Goal: Task Accomplishment & Management: Complete application form

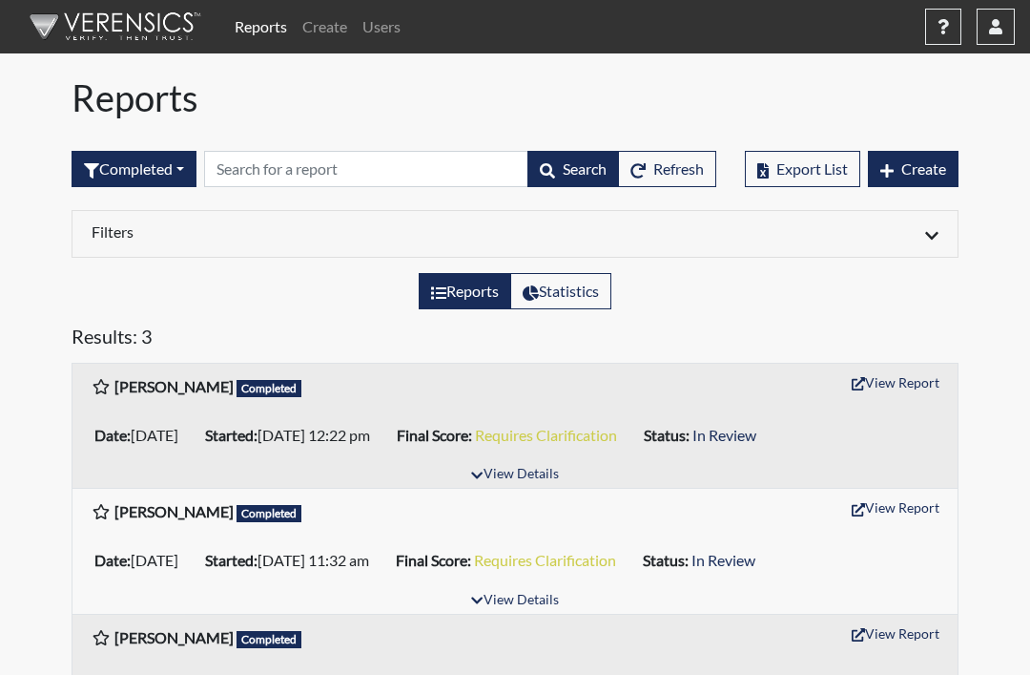
click at [330, 29] on link "Create" at bounding box center [325, 27] width 60 height 38
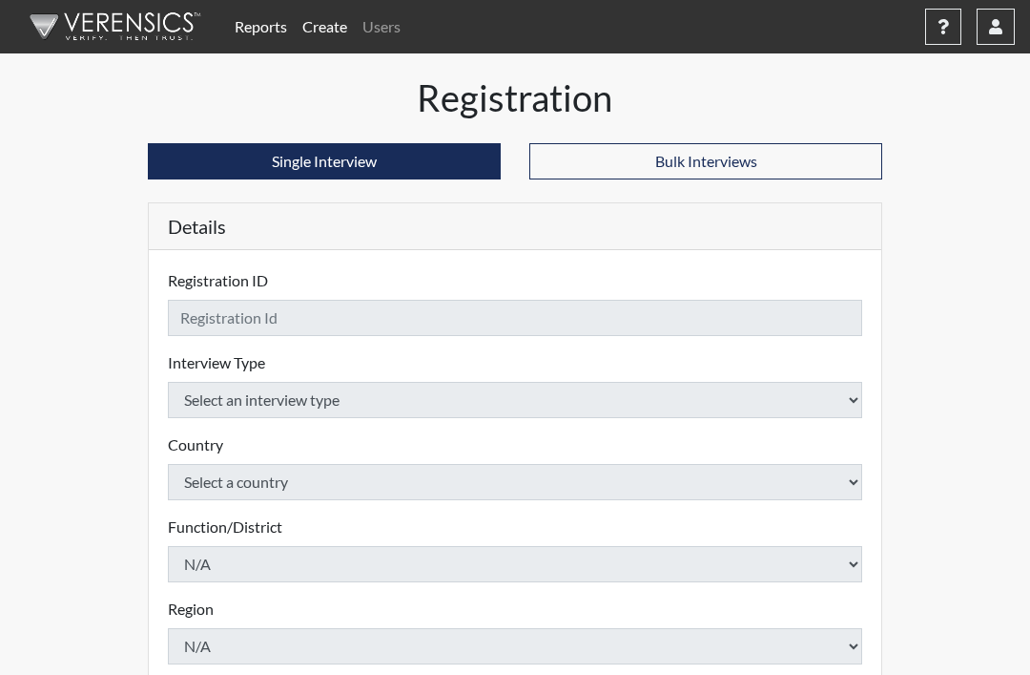
checkbox input "true"
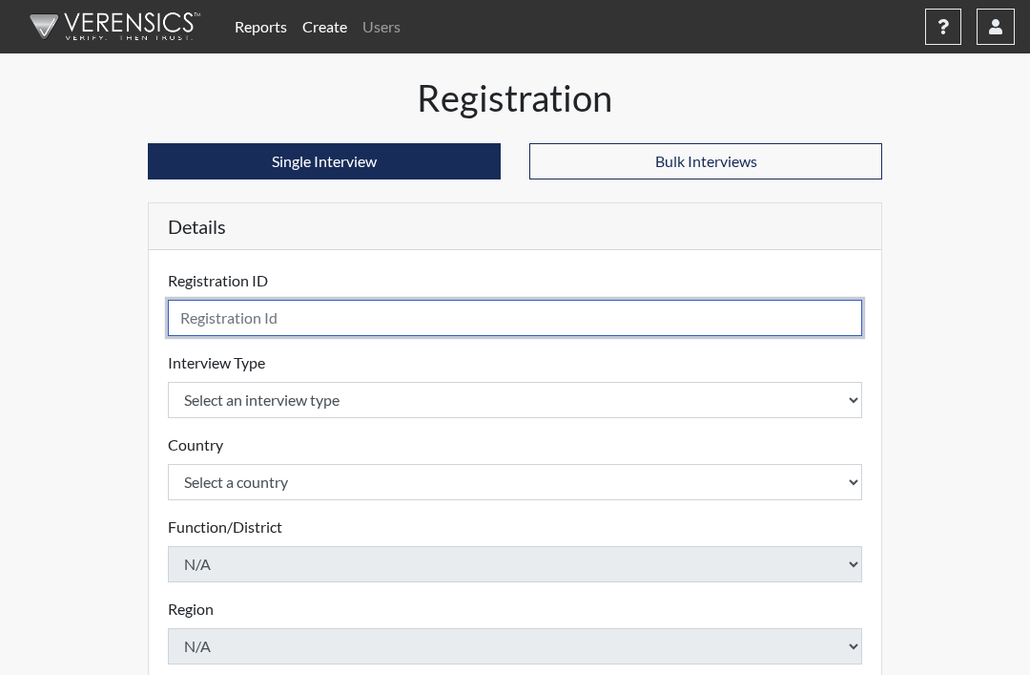
click at [444, 312] on input "text" at bounding box center [515, 318] width 695 height 36
type input "[PERSON_NAME]"
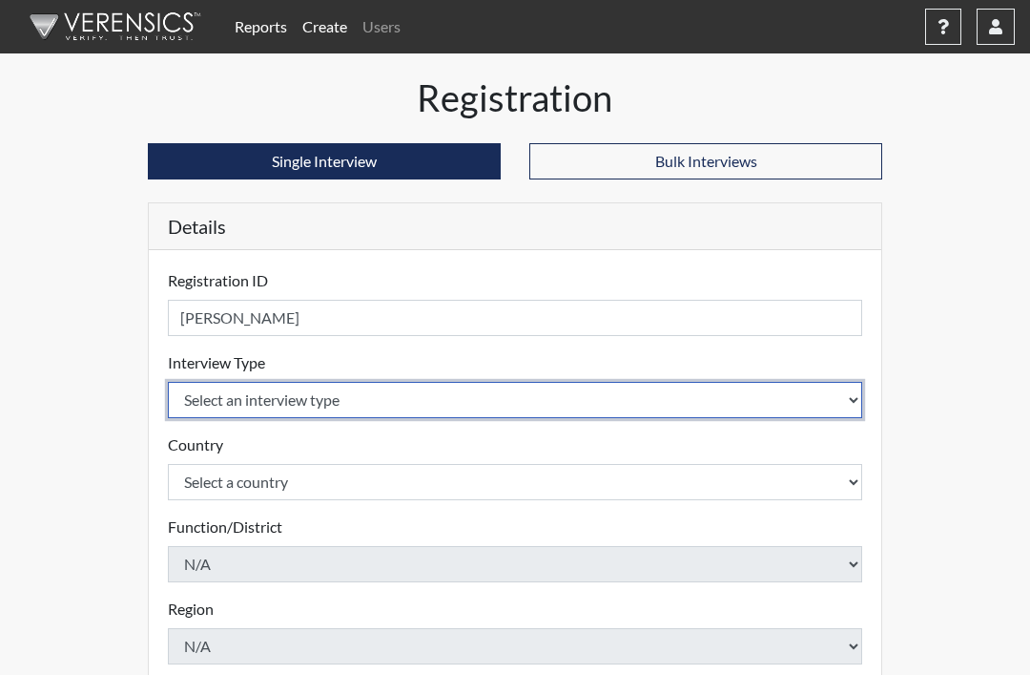
click at [615, 391] on select "Select an interview type Pre-Employment" at bounding box center [515, 400] width 695 height 36
select select "c2470aee-a530-11ea-a930-026c882af335"
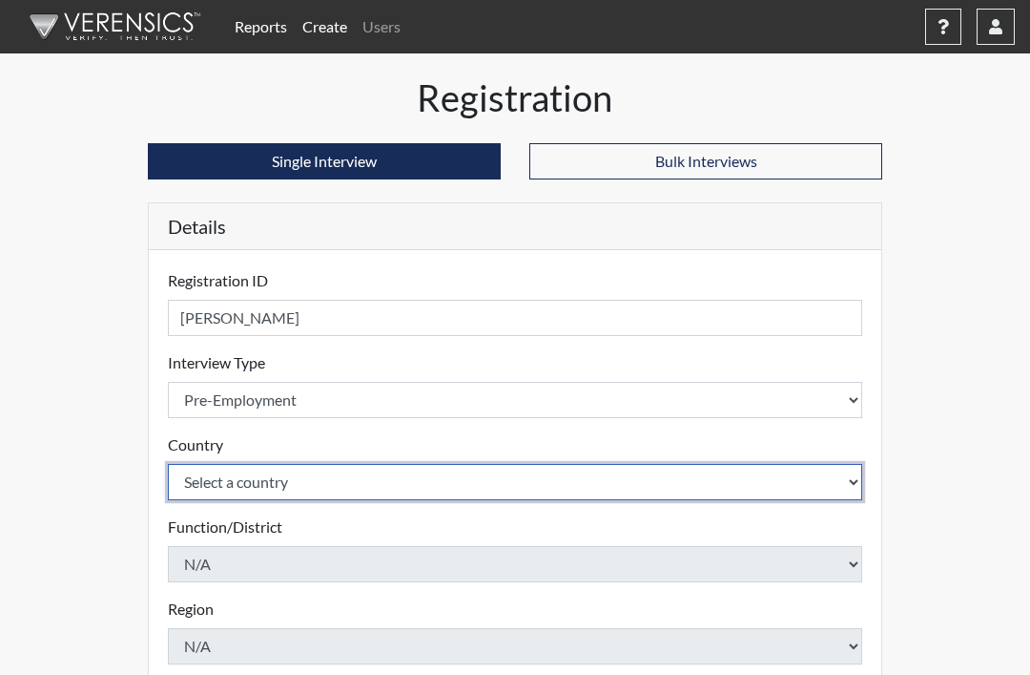
click at [353, 483] on select "Select a country [GEOGRAPHIC_DATA] [GEOGRAPHIC_DATA]" at bounding box center [515, 482] width 695 height 36
select select "united-states-of-[GEOGRAPHIC_DATA]"
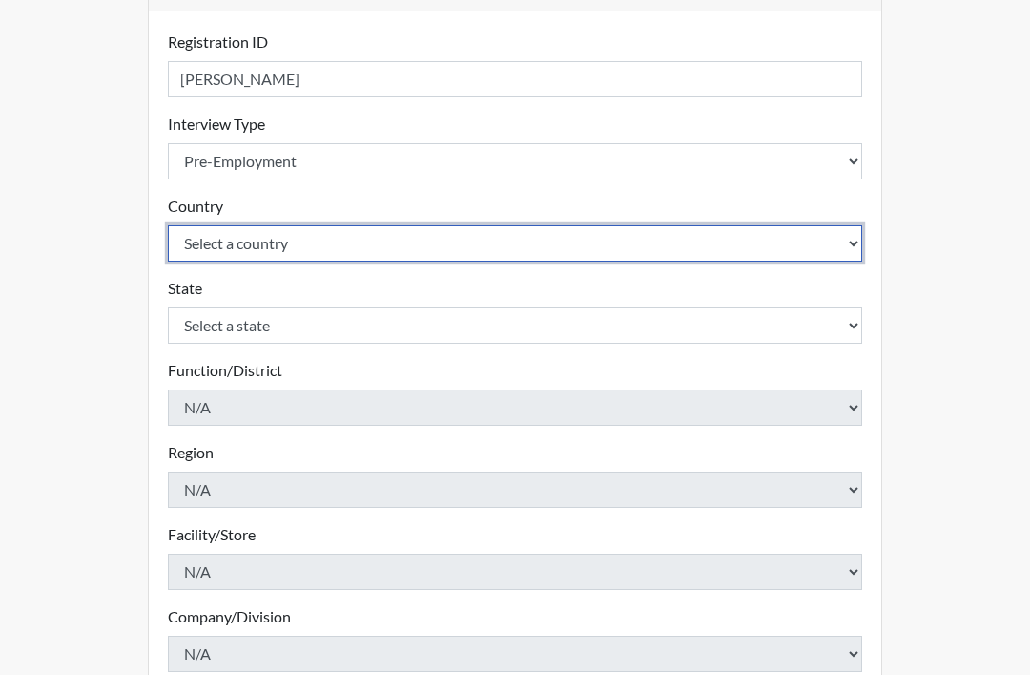
scroll to position [245, 0]
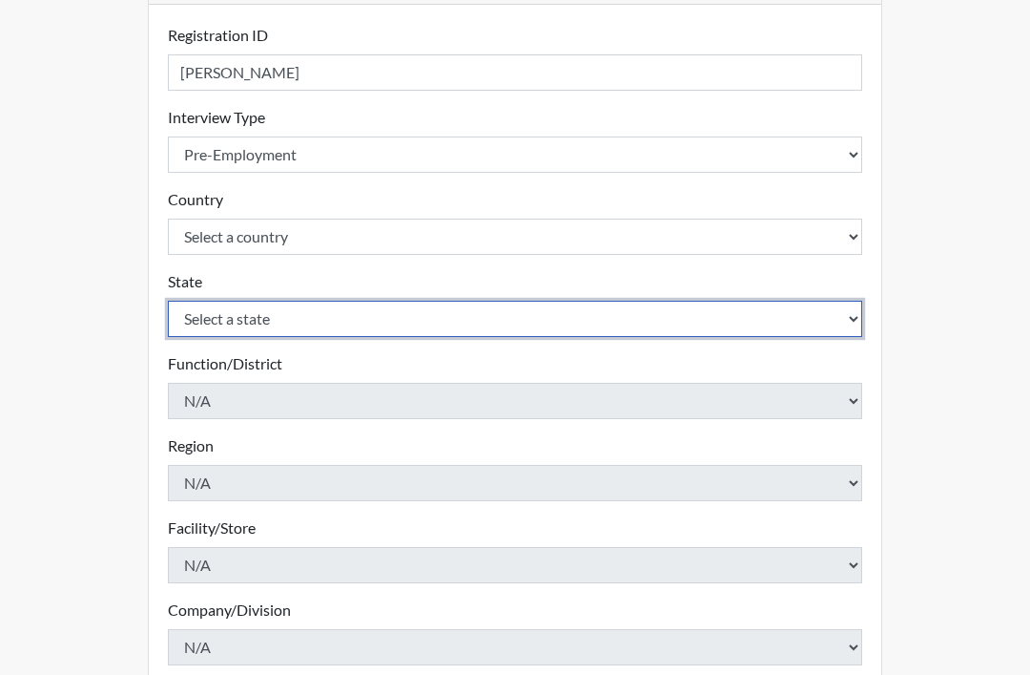
click at [514, 322] on select "Select a state [US_STATE] [US_STATE] [US_STATE] [US_STATE] [US_STATE] [US_STATE…" at bounding box center [515, 319] width 695 height 36
select select "TN"
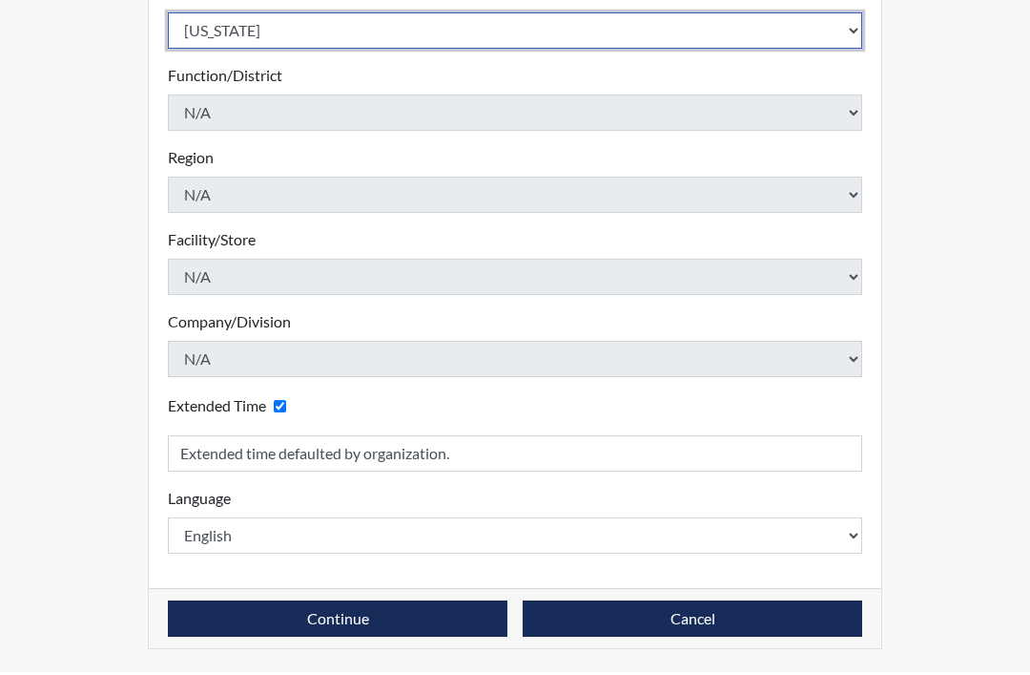
scroll to position [532, 0]
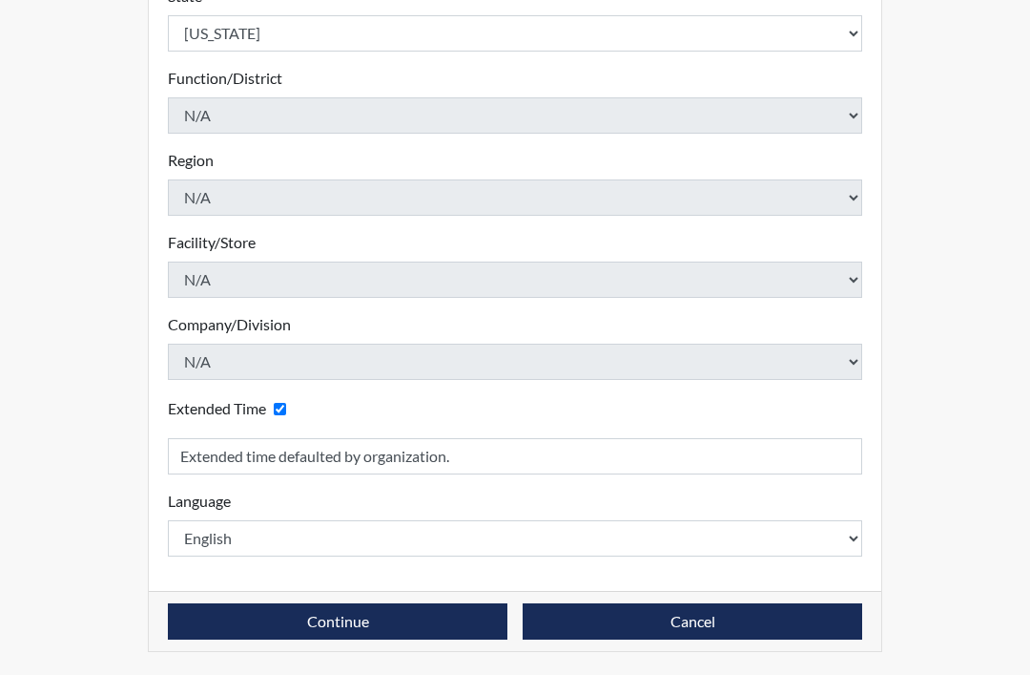
click at [386, 624] on button "Continue" at bounding box center [338, 621] width 340 height 36
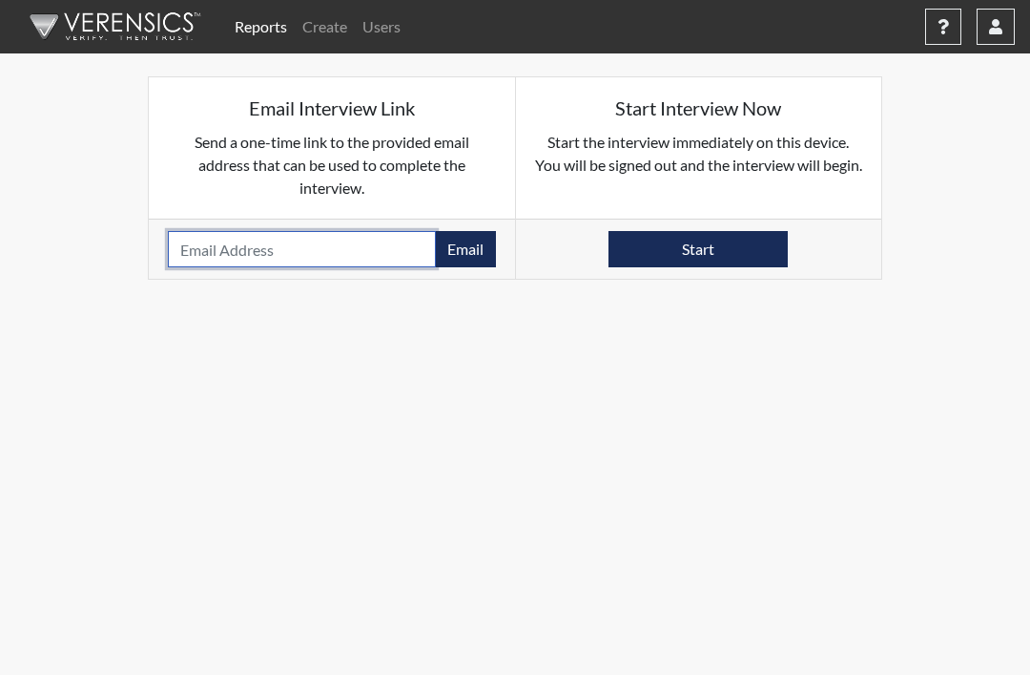
click at [364, 255] on input "email" at bounding box center [302, 249] width 268 height 36
click at [413, 246] on input "email" at bounding box center [302, 249] width 268 height 36
paste input "[EMAIL_ADDRESS][DOMAIN_NAME]"
type input "[EMAIL_ADDRESS][DOMAIN_NAME]"
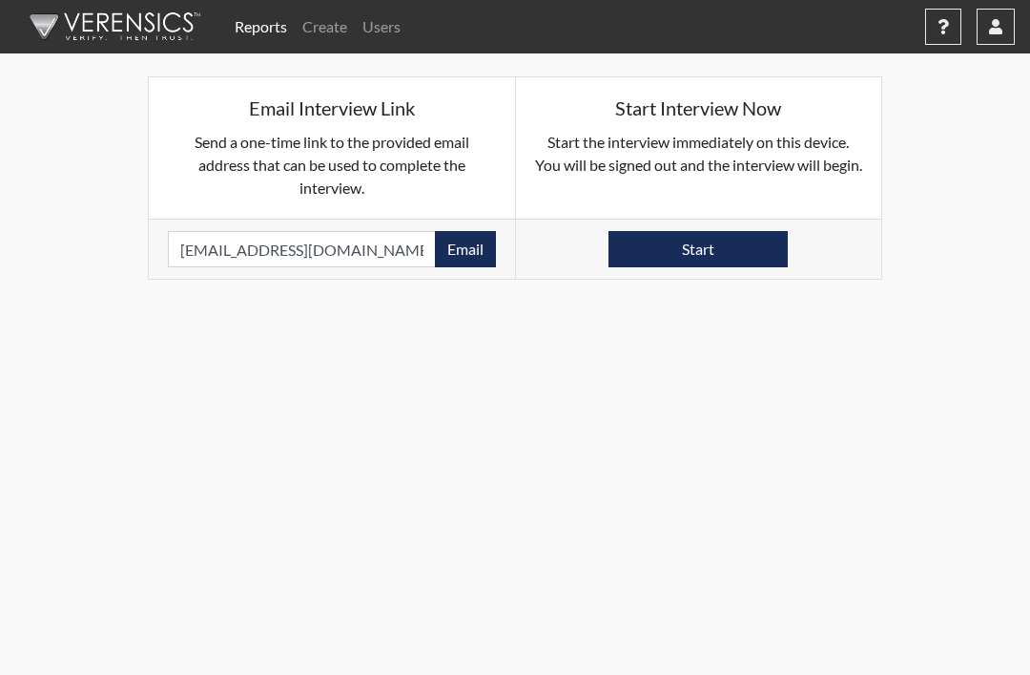
click at [487, 260] on button "Email" at bounding box center [465, 249] width 61 height 36
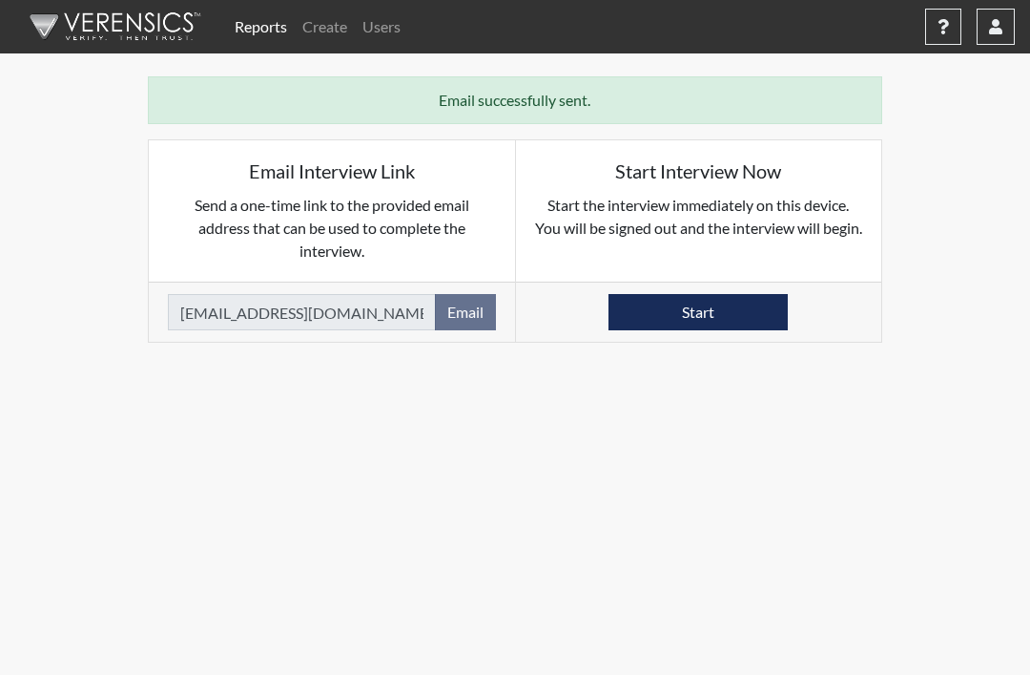
click at [255, 26] on link "Reports" at bounding box center [261, 27] width 68 height 38
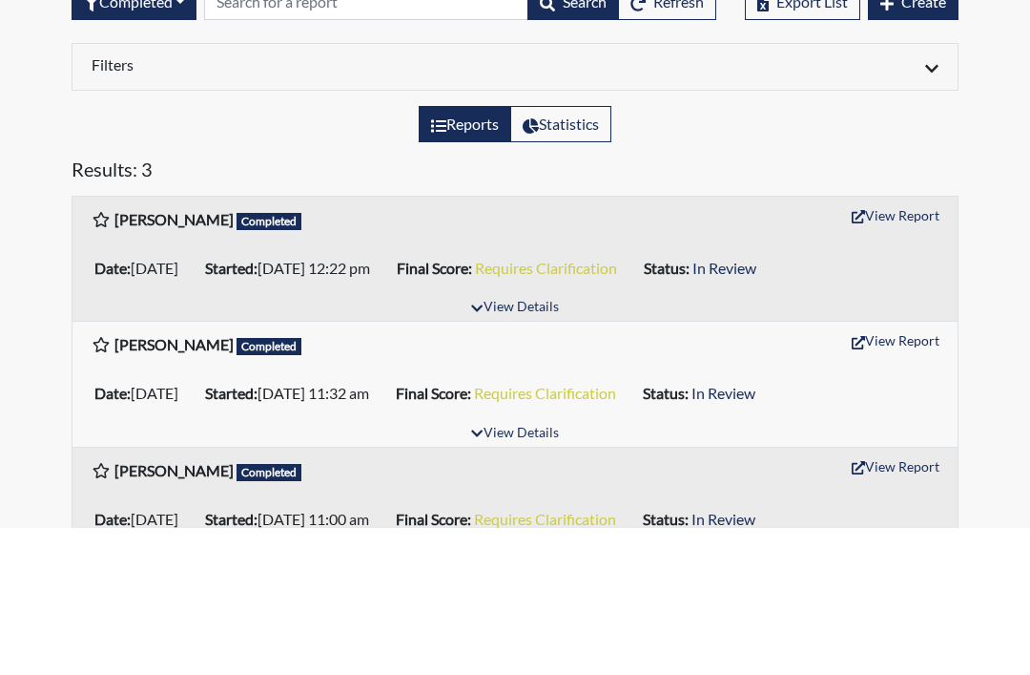
scroll to position [18, 0]
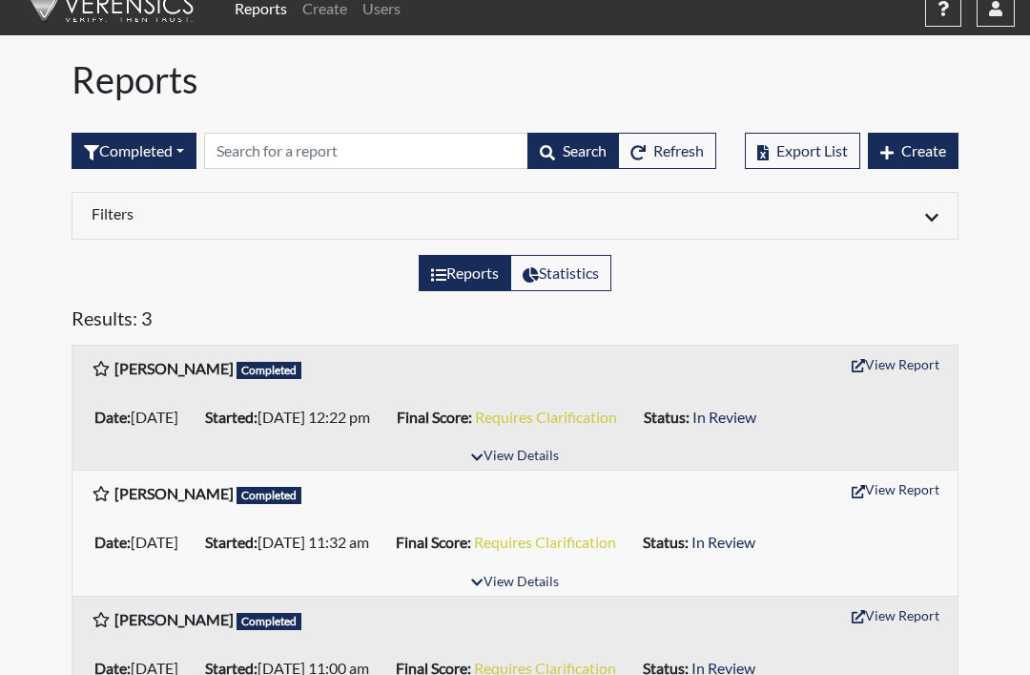
click at [174, 143] on button "Completed" at bounding box center [134, 151] width 125 height 36
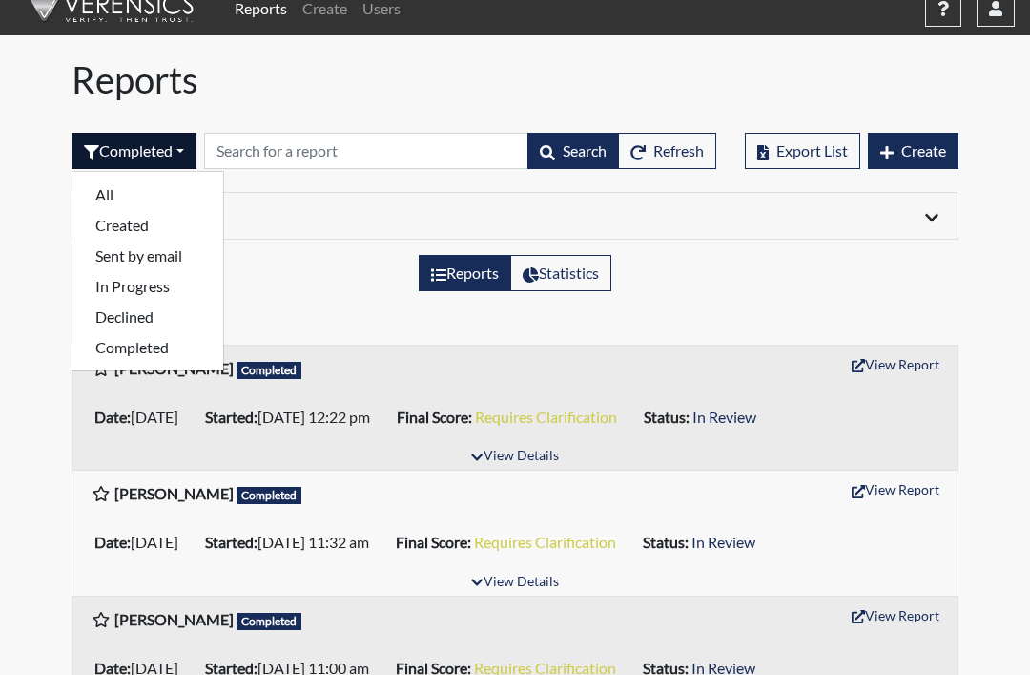
click at [177, 189] on button "All" at bounding box center [148, 194] width 151 height 31
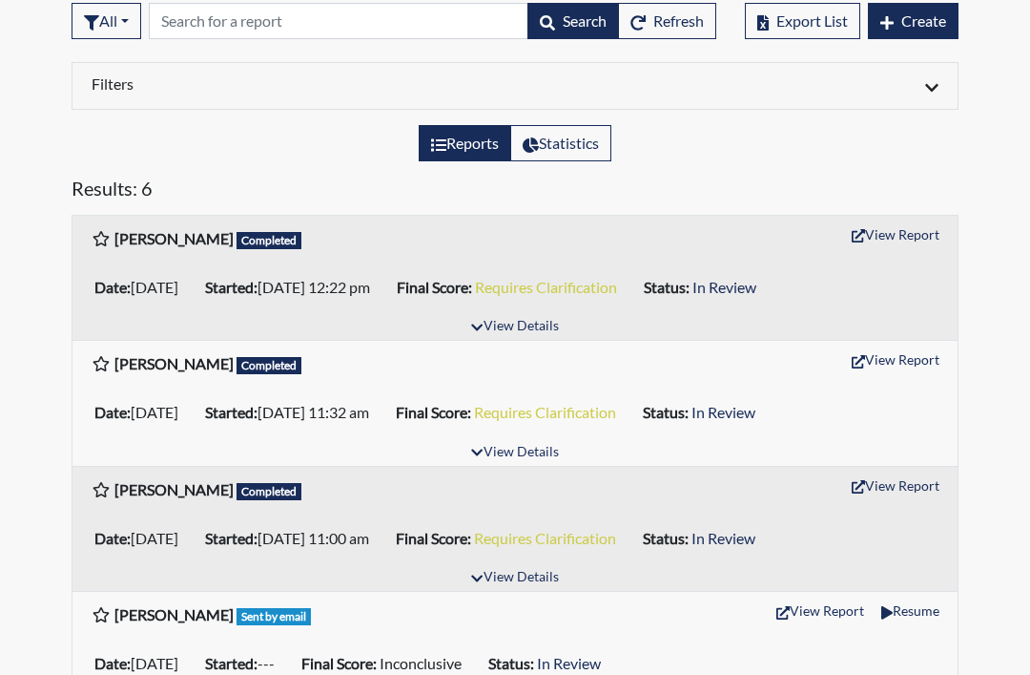
scroll to position [0, 0]
